Goal: Task Accomplishment & Management: Use online tool/utility

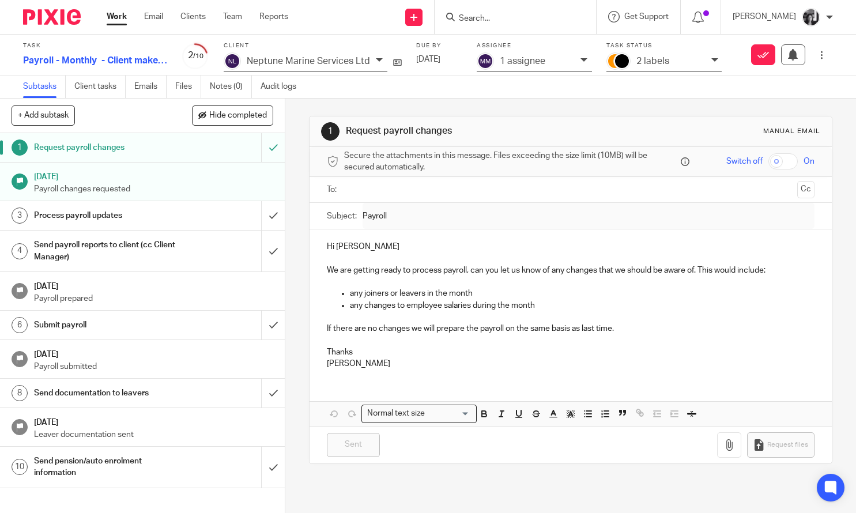
click at [119, 22] on link "Work" at bounding box center [117, 17] width 20 height 12
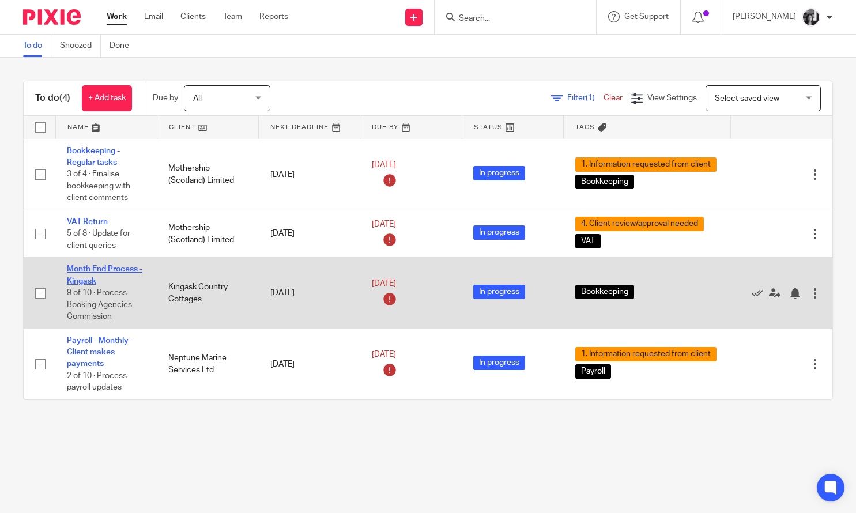
click at [92, 276] on link "Month End Process - Kingask" at bounding box center [105, 275] width 76 height 20
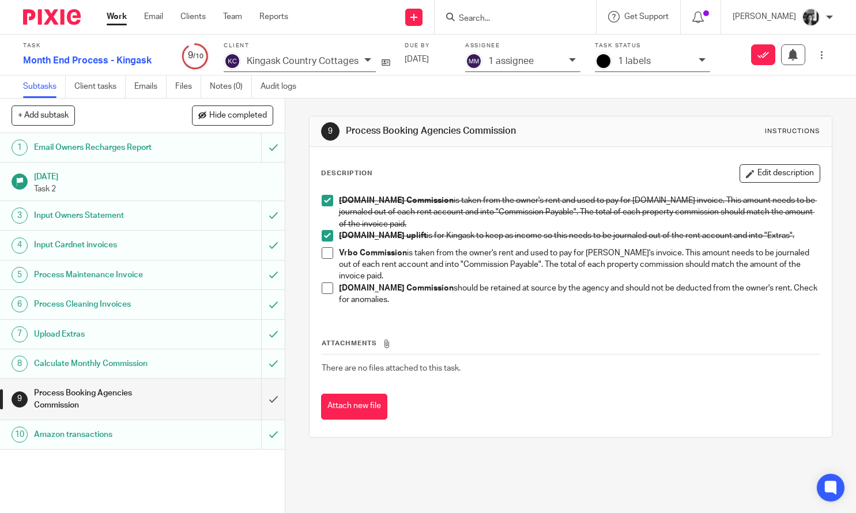
click at [325, 257] on span at bounding box center [328, 253] width 12 height 12
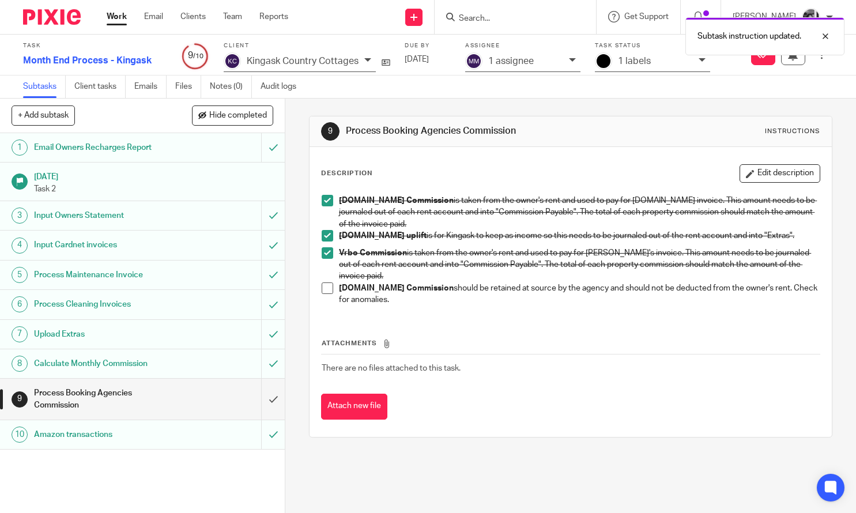
click at [699, 62] on icon at bounding box center [702, 60] width 7 height 7
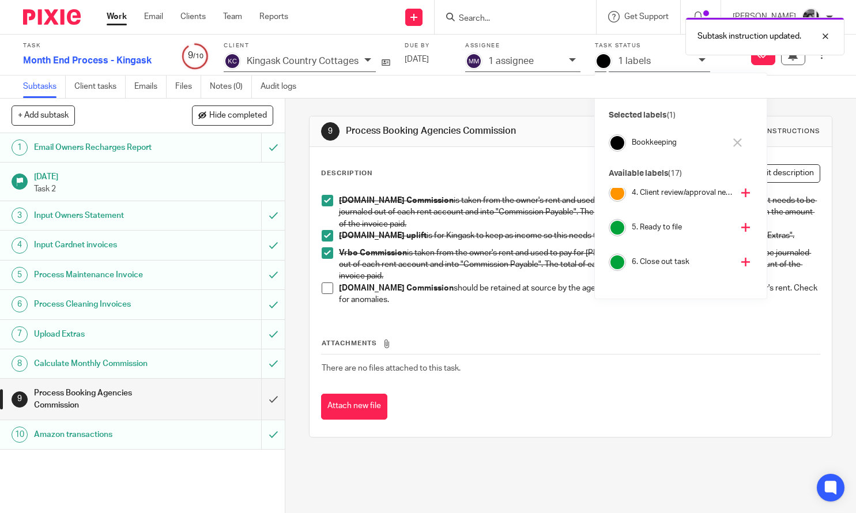
scroll to position [178, 0]
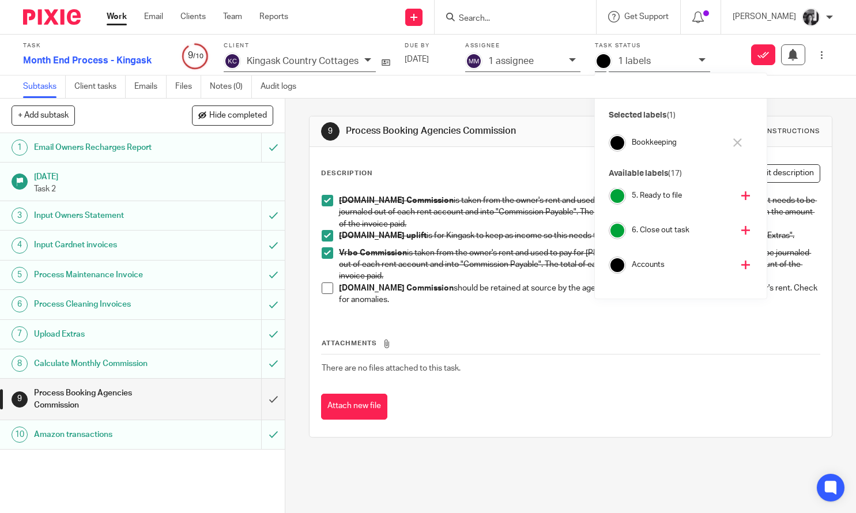
click at [741, 232] on icon at bounding box center [745, 230] width 9 height 9
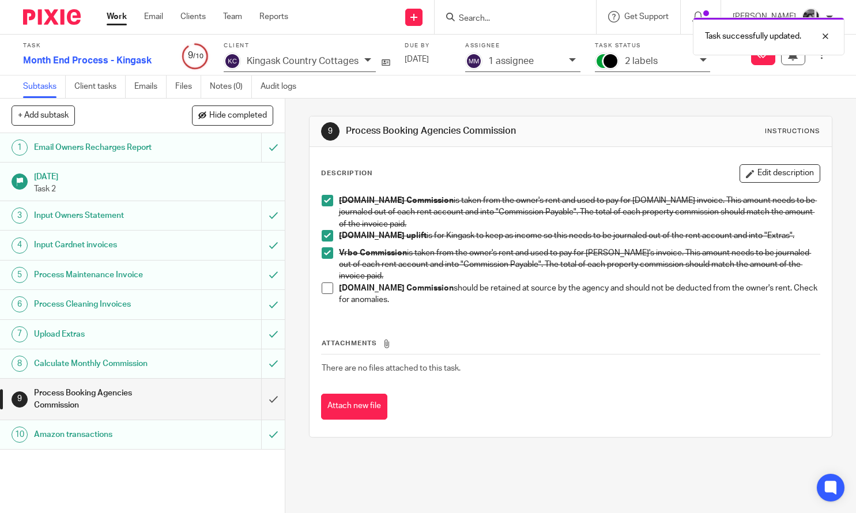
click at [289, 230] on div "9 Process Booking Agencies Commission Instructions Description Edit description…" at bounding box center [570, 306] width 571 height 415
click at [255, 400] on input "submit" at bounding box center [142, 399] width 285 height 41
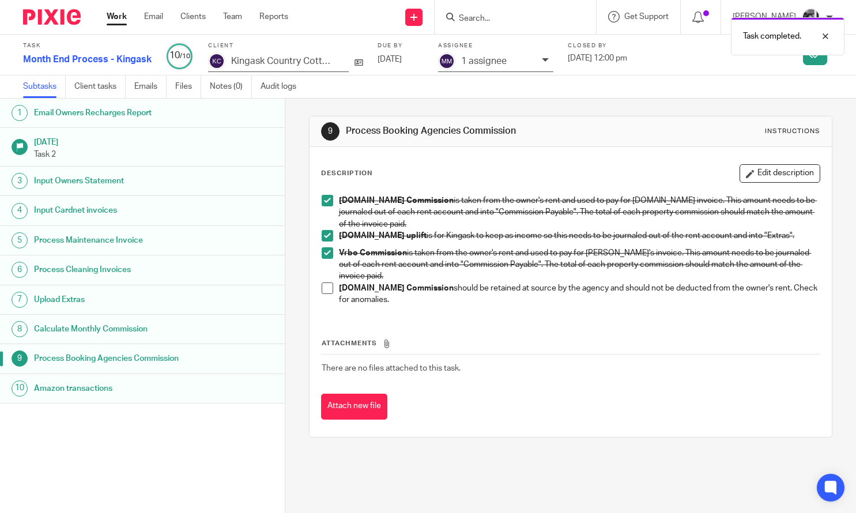
click at [119, 20] on link "Work" at bounding box center [117, 17] width 20 height 12
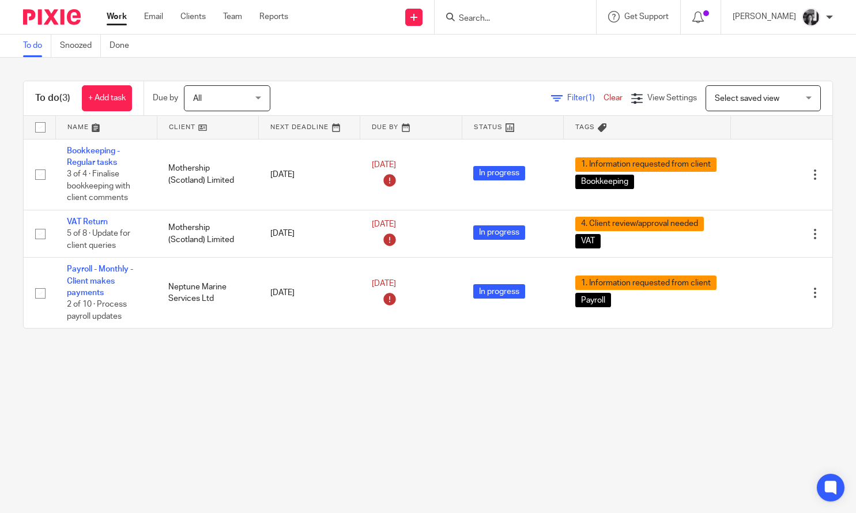
click at [240, 422] on main "To do Snoozed Done To do (3) + Add task Due by All All Today Tomorrow This week…" at bounding box center [428, 256] width 856 height 513
click at [234, 400] on main "To do Snoozed Done To do (3) + Add task Due by All All Today Tomorrow This week…" at bounding box center [428, 256] width 856 height 513
